Goal: Check status: Check status

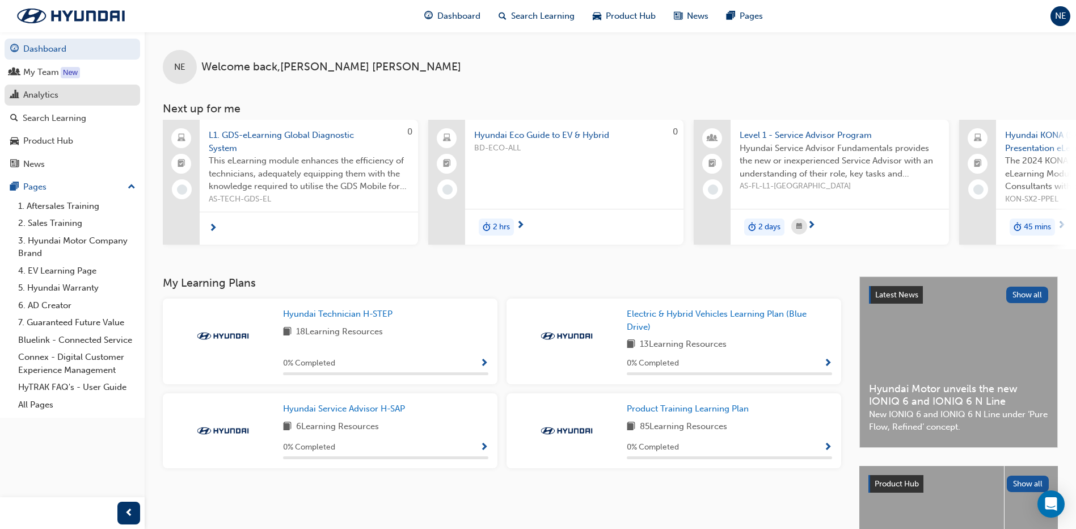
click at [41, 93] on div "Analytics" at bounding box center [40, 94] width 35 height 13
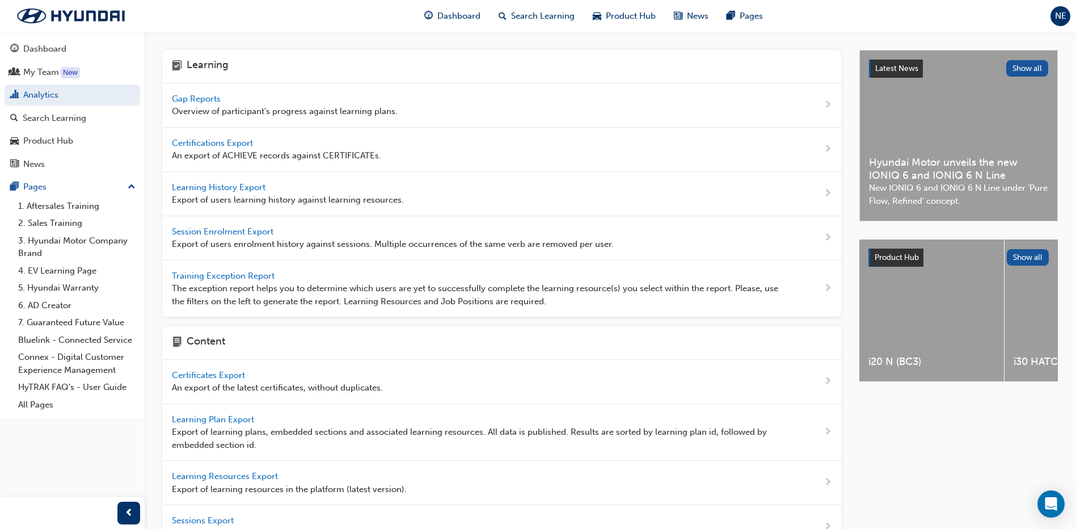
click at [213, 96] on span "Gap Reports" at bounding box center [197, 99] width 51 height 10
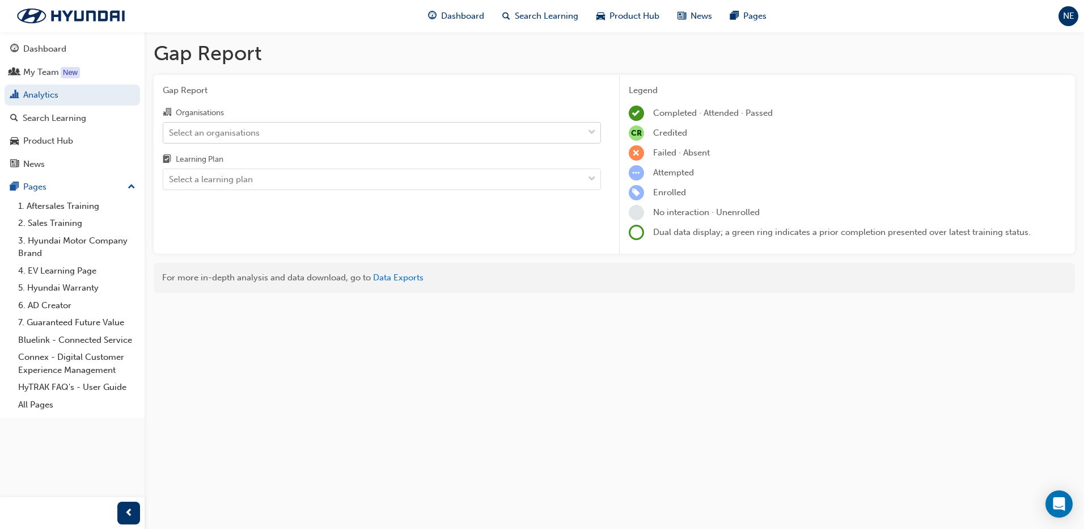
click at [201, 128] on div "Select an organisations" at bounding box center [214, 132] width 91 height 13
click at [170, 128] on input "Organisations Select an organisations" at bounding box center [169, 132] width 1 height 10
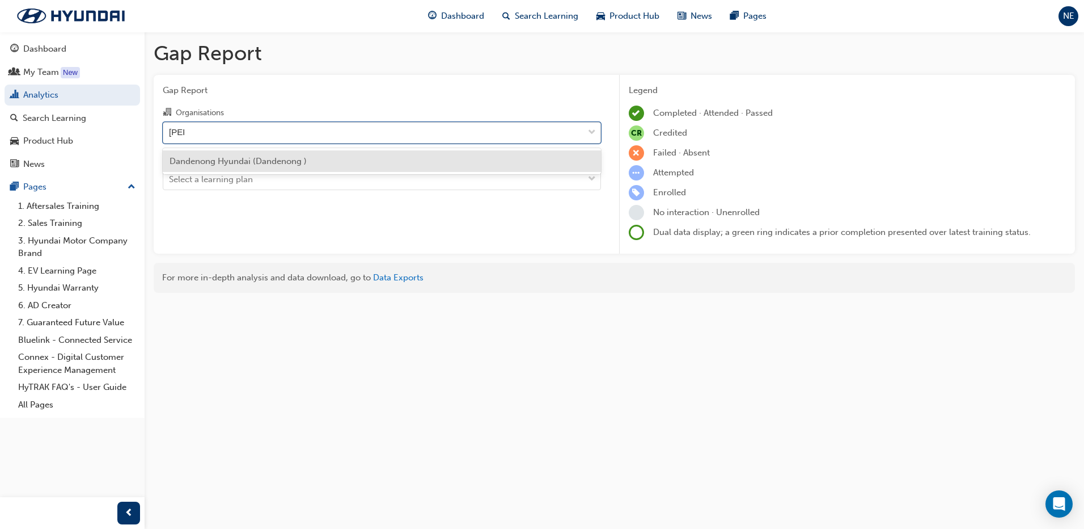
type input "dand"
click at [251, 162] on span "Dandenong Hyundai (Dandenong )" at bounding box center [238, 161] width 137 height 10
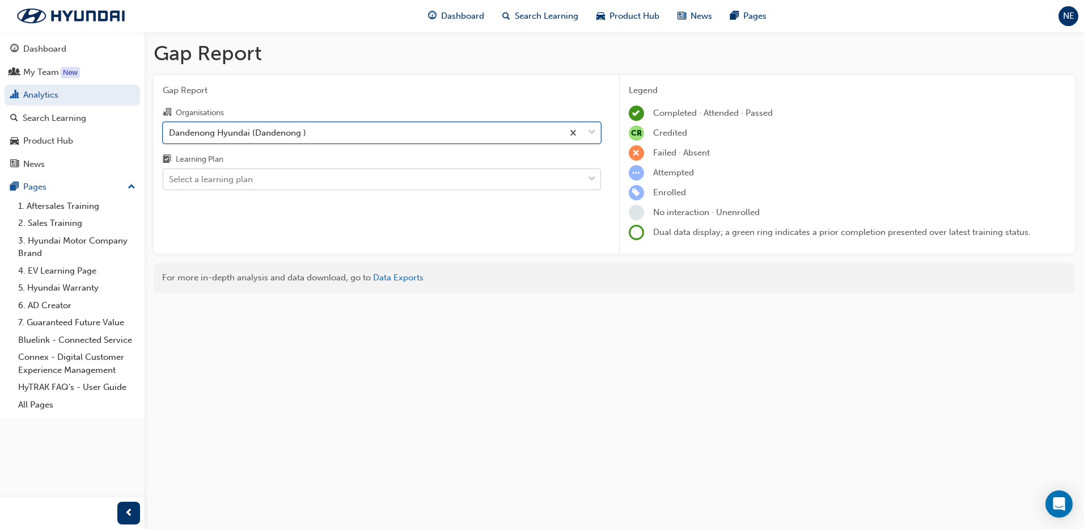
click at [255, 178] on div "Select a learning plan" at bounding box center [373, 180] width 420 height 20
click at [170, 178] on input "Learning Plan Select a learning plan" at bounding box center [169, 179] width 1 height 10
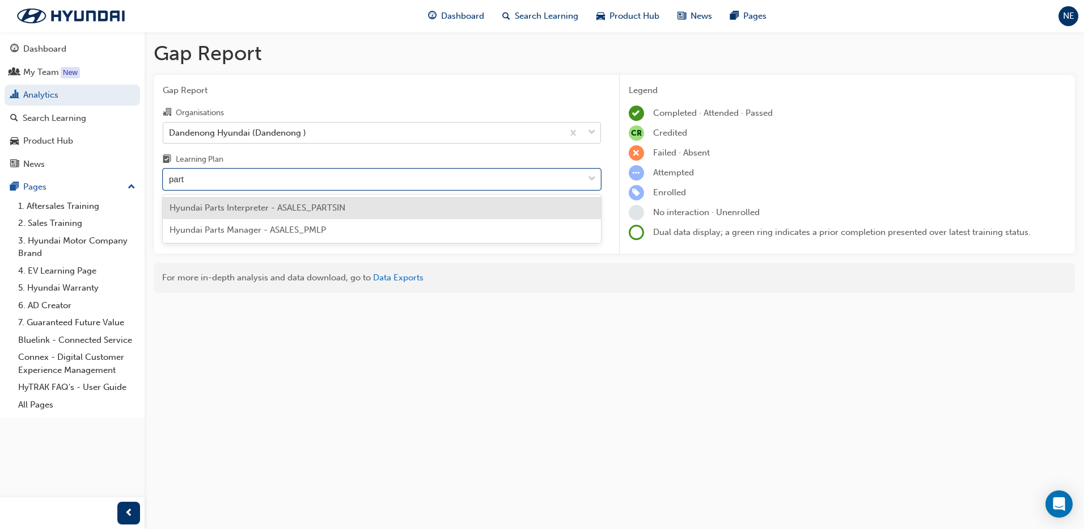
type input "parts"
click at [246, 211] on span "Hyundai Parts Interpreter - ASALES_PARTSIN" at bounding box center [258, 207] width 176 height 10
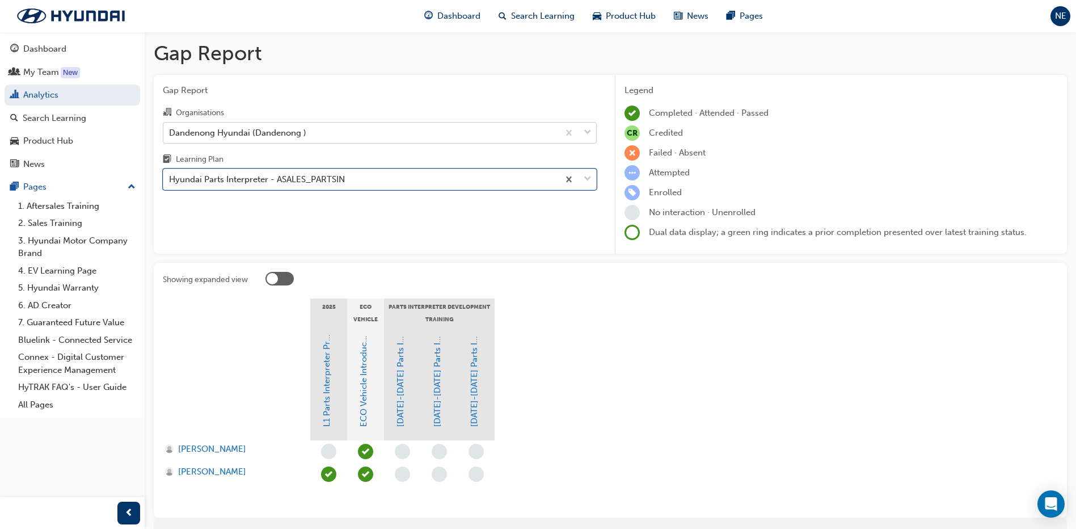
click at [378, 180] on div "Hyundai Parts Interpreter - ASALES_PARTSIN" at bounding box center [360, 180] width 395 height 20
click at [170, 180] on input "Learning Plan option Hyundai Parts Interpreter - ASALES_PARTSIN, selected. 0 re…" at bounding box center [169, 179] width 1 height 10
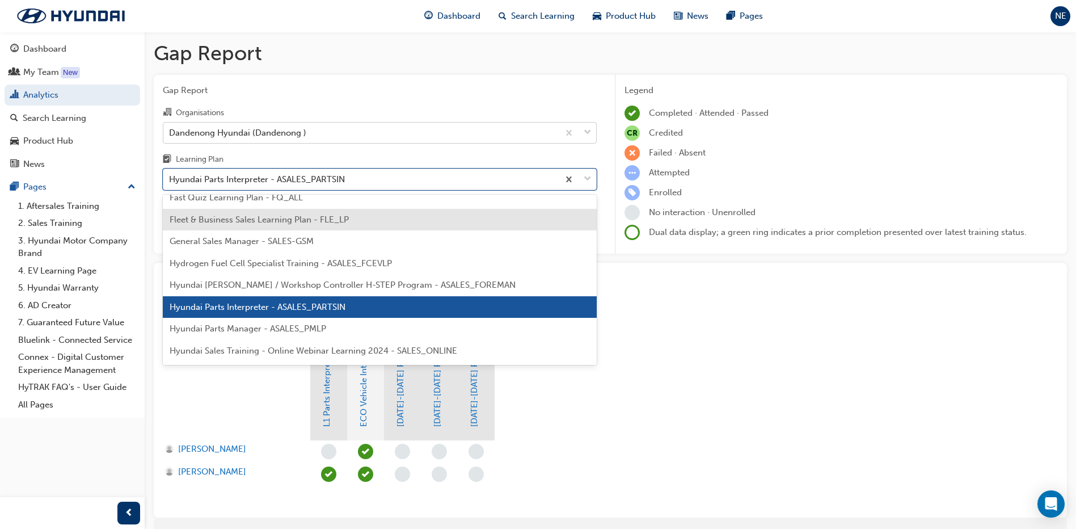
scroll to position [202, 0]
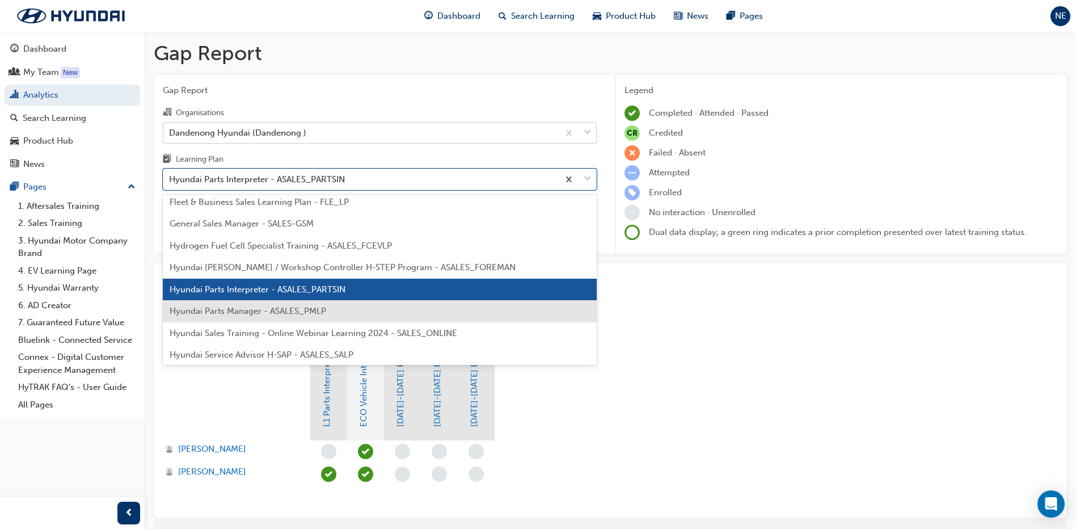
click at [285, 311] on span "Hyundai Parts Manager - ASALES_PMLP" at bounding box center [248, 311] width 157 height 10
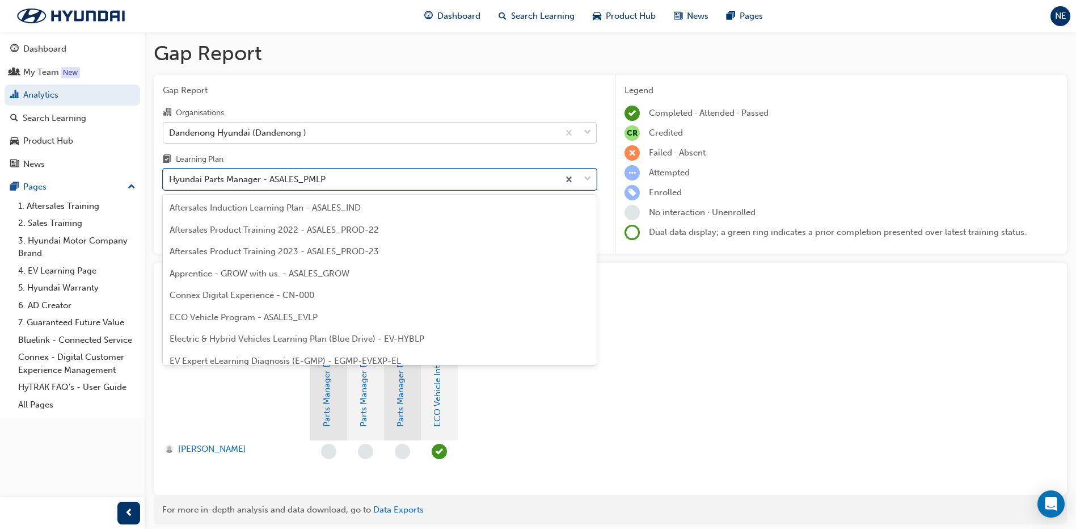
click at [342, 175] on div "Hyundai Parts Manager - ASALES_PMLP" at bounding box center [360, 180] width 395 height 20
click at [170, 175] on input "Learning Plan option Hyundai Parts Manager - ASALES_PMLP, selected. option Hyun…" at bounding box center [169, 179] width 1 height 10
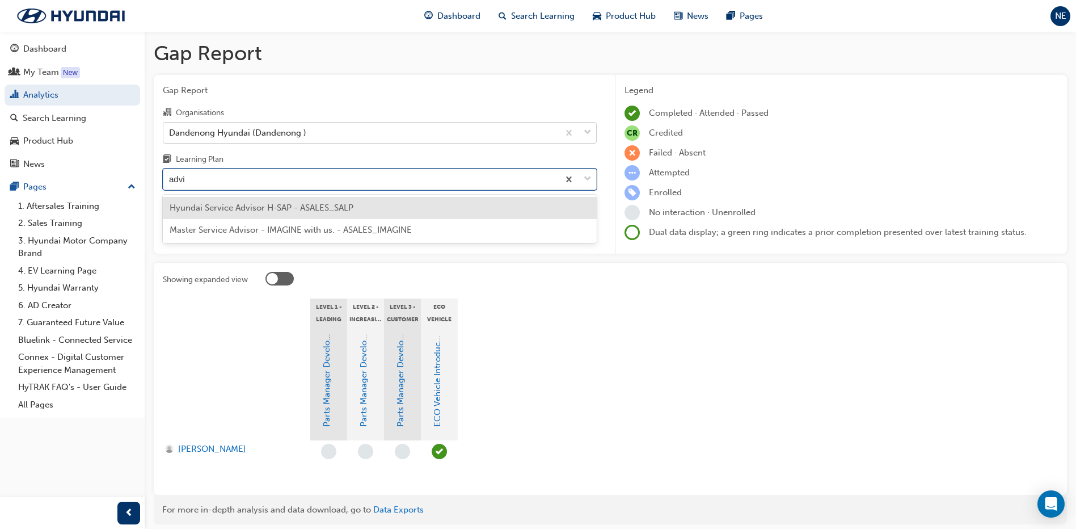
type input "advis"
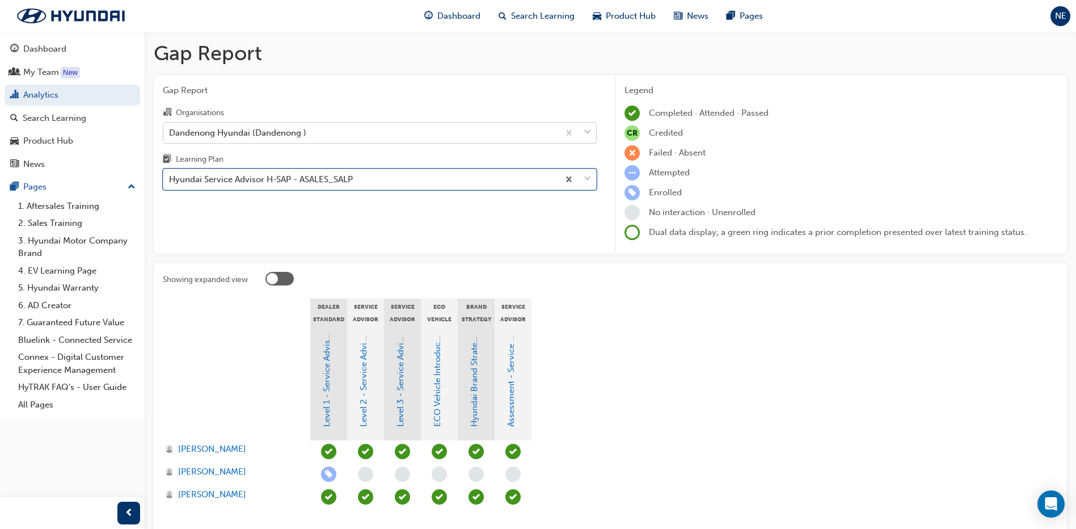
click at [379, 181] on div "Hyundai Service Advisor H-SAP - ASALES_SALP" at bounding box center [360, 180] width 395 height 20
click at [170, 181] on input "Learning Plan option Hyundai Service Advisor H-SAP - ASALES_SALP, selected. 0 r…" at bounding box center [169, 179] width 1 height 10
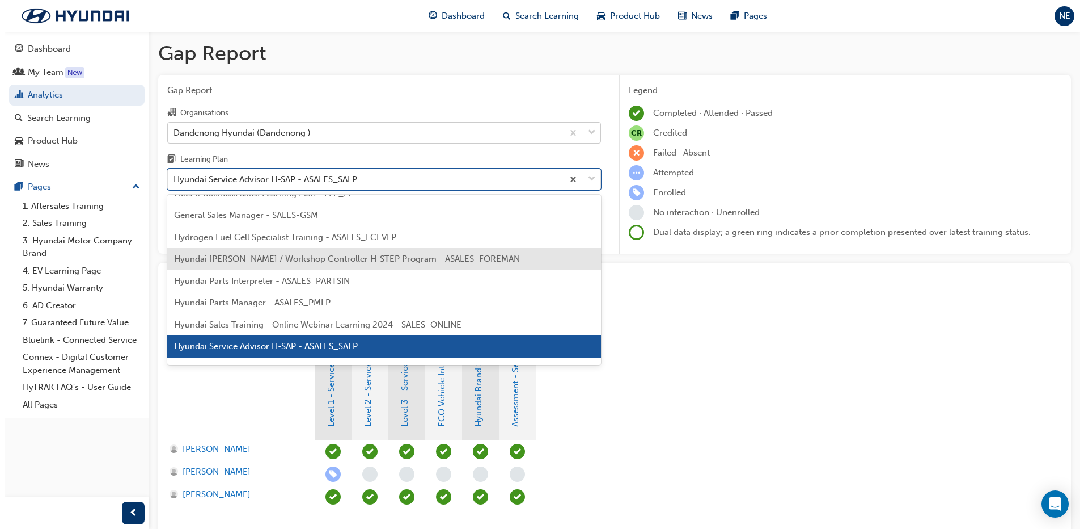
scroll to position [268, 0]
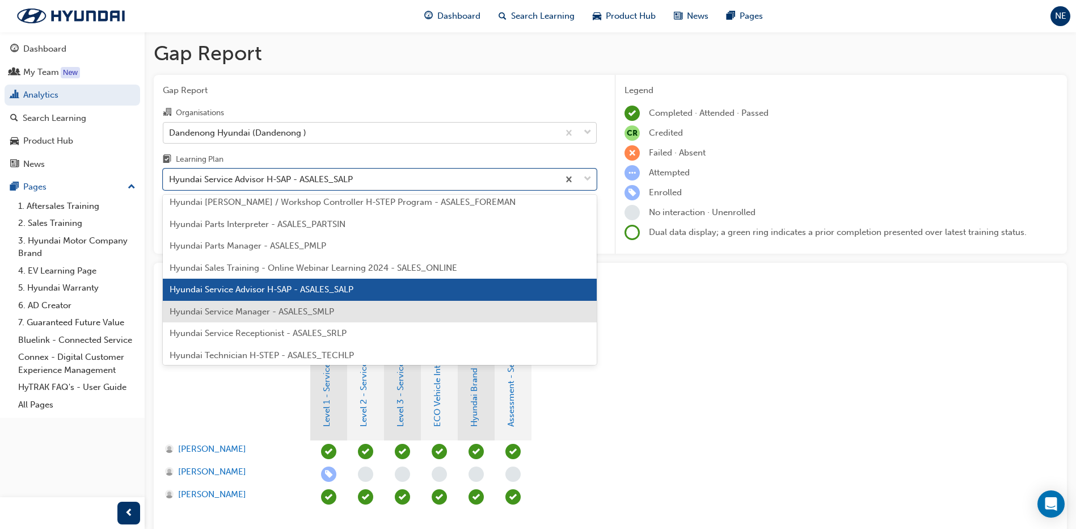
click at [322, 309] on span "Hyundai Service Manager - ASALES_SMLP" at bounding box center [252, 311] width 164 height 10
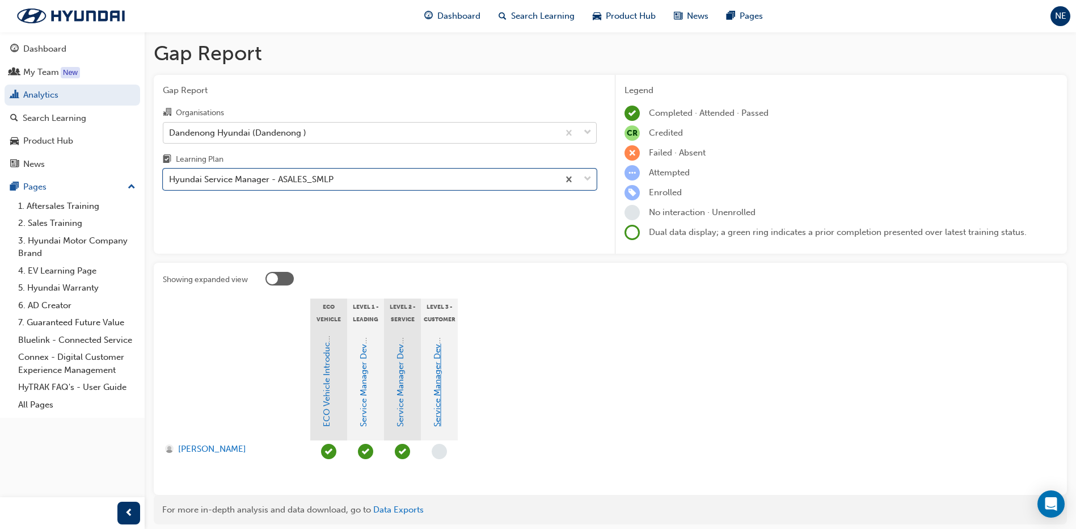
click at [439, 398] on link "Service Manager Development Program Level 3" at bounding box center [437, 332] width 10 height 187
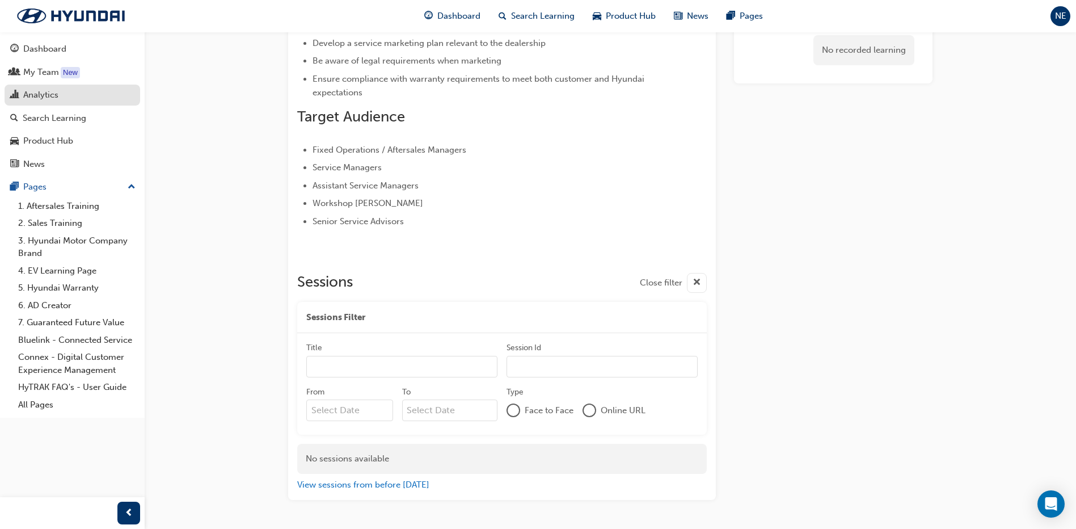
scroll to position [366, 0]
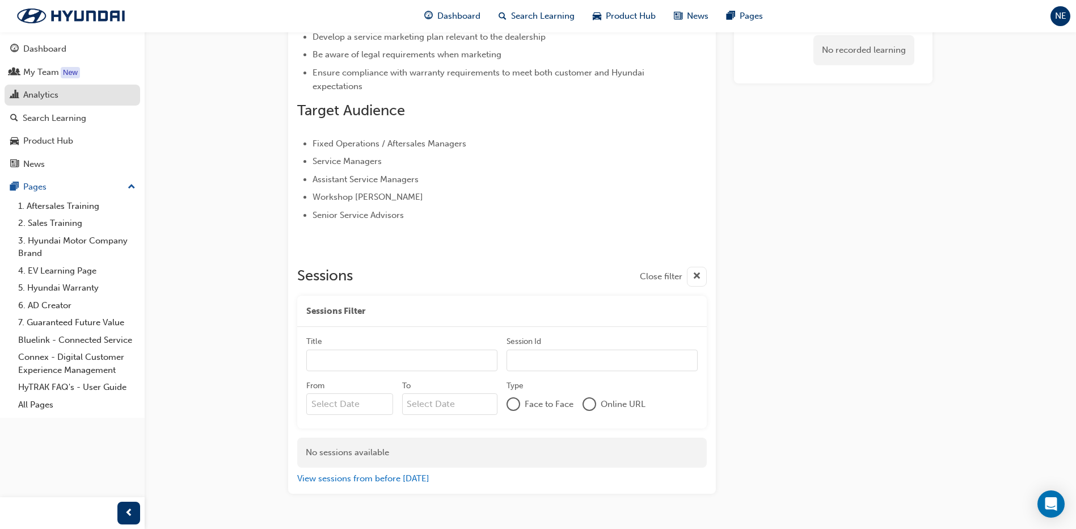
click at [26, 91] on div "Analytics" at bounding box center [40, 94] width 35 height 13
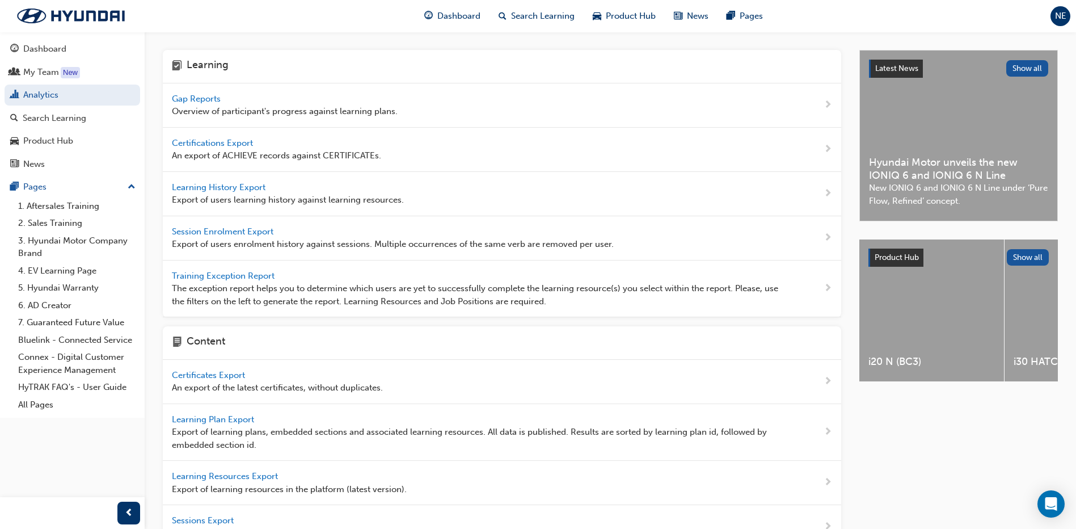
click at [209, 98] on span "Gap Reports" at bounding box center [197, 99] width 51 height 10
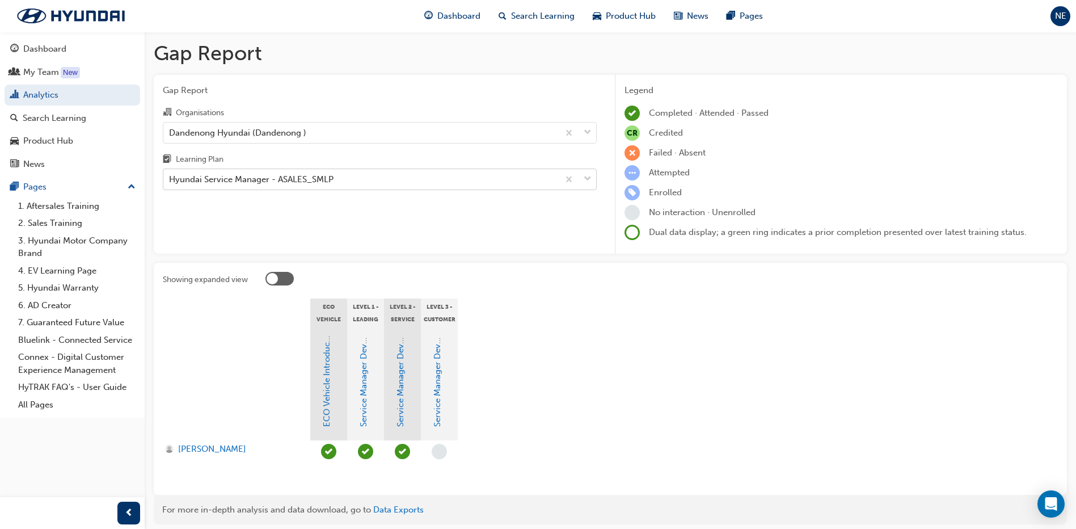
click at [490, 184] on div "Hyundai Service Manager - ASALES_SMLP" at bounding box center [360, 180] width 395 height 20
click at [170, 184] on input "Learning Plan Hyundai Service Manager - ASALES_SMLP" at bounding box center [169, 179] width 1 height 10
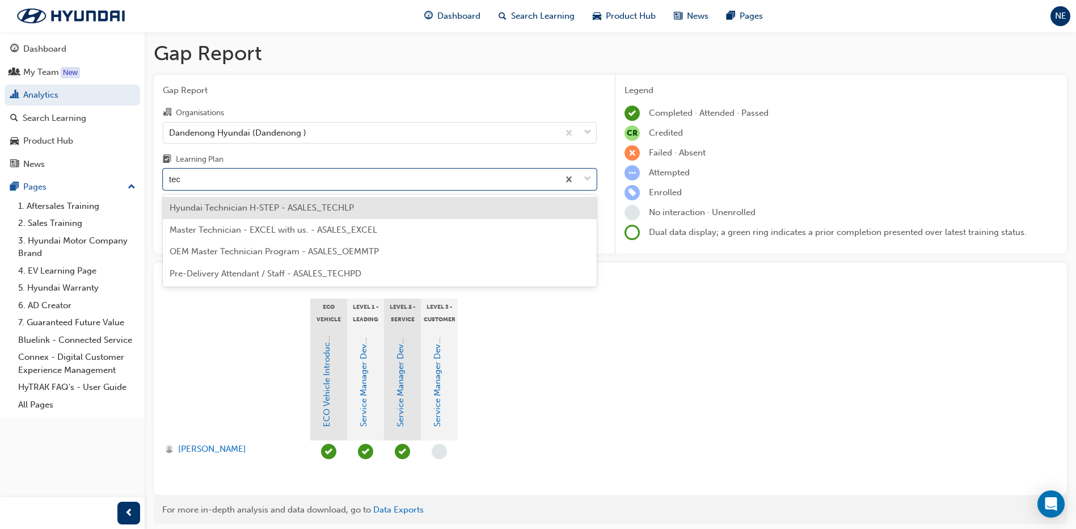
type input "tech"
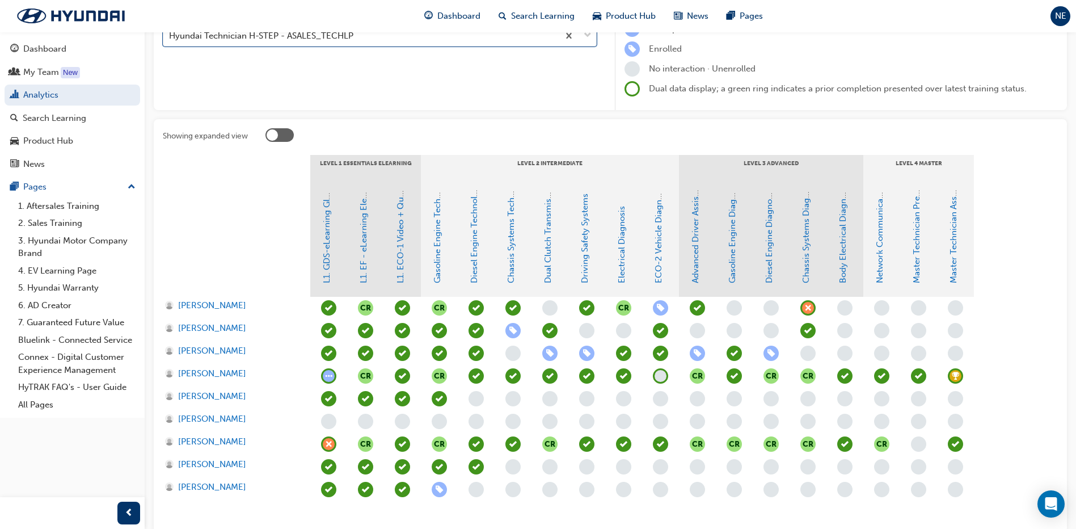
scroll to position [170, 0]
